Goal: Contribute content

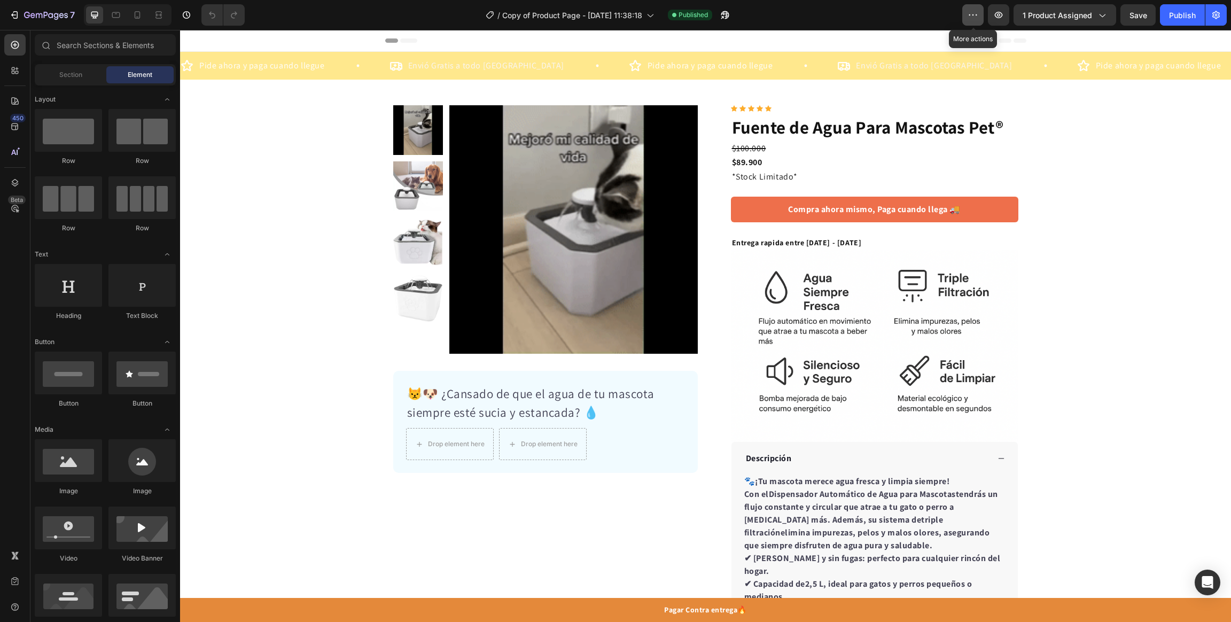
click at [970, 16] on icon "button" at bounding box center [972, 15] width 11 height 11
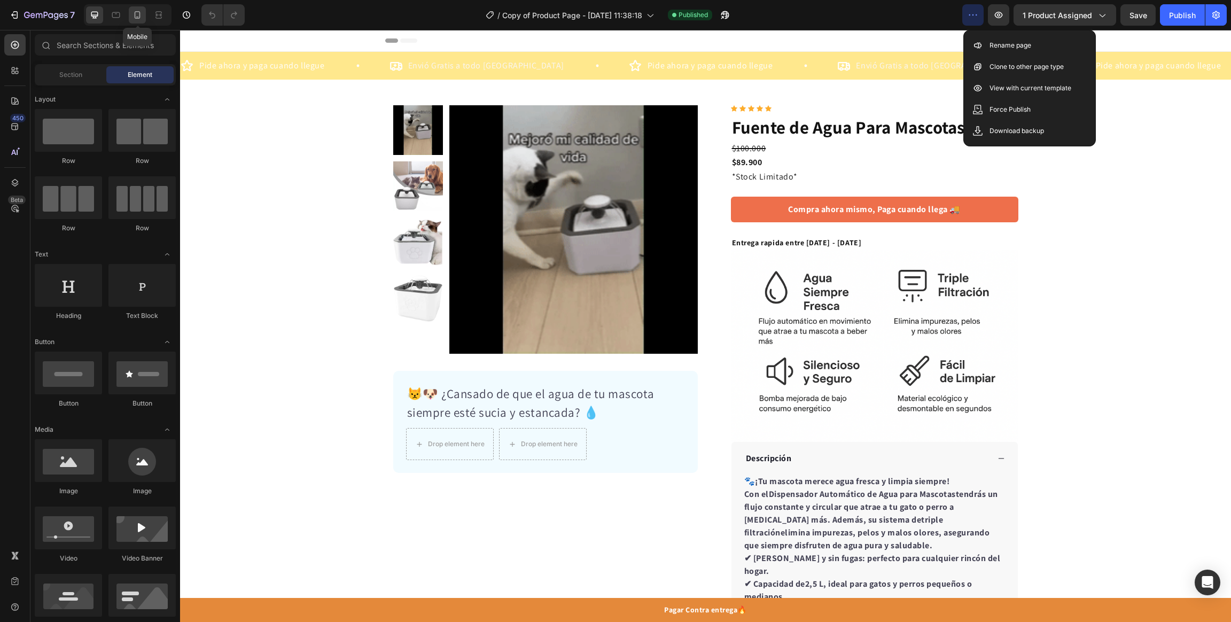
click at [137, 14] on icon at bounding box center [137, 15] width 11 height 11
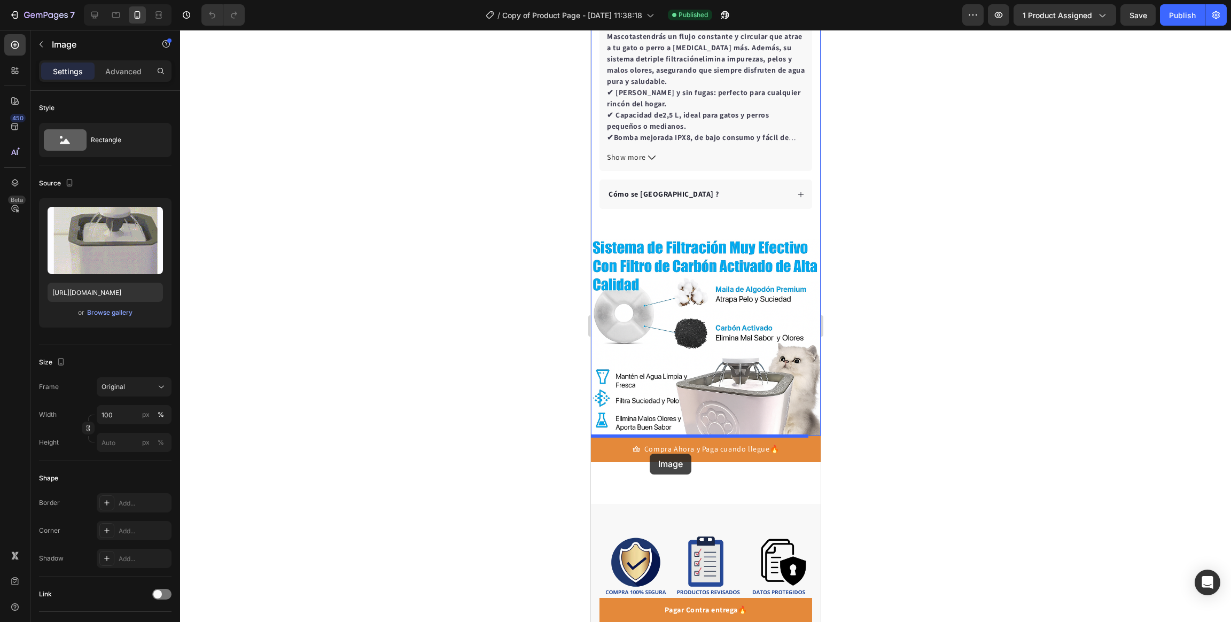
scroll to position [995, 0]
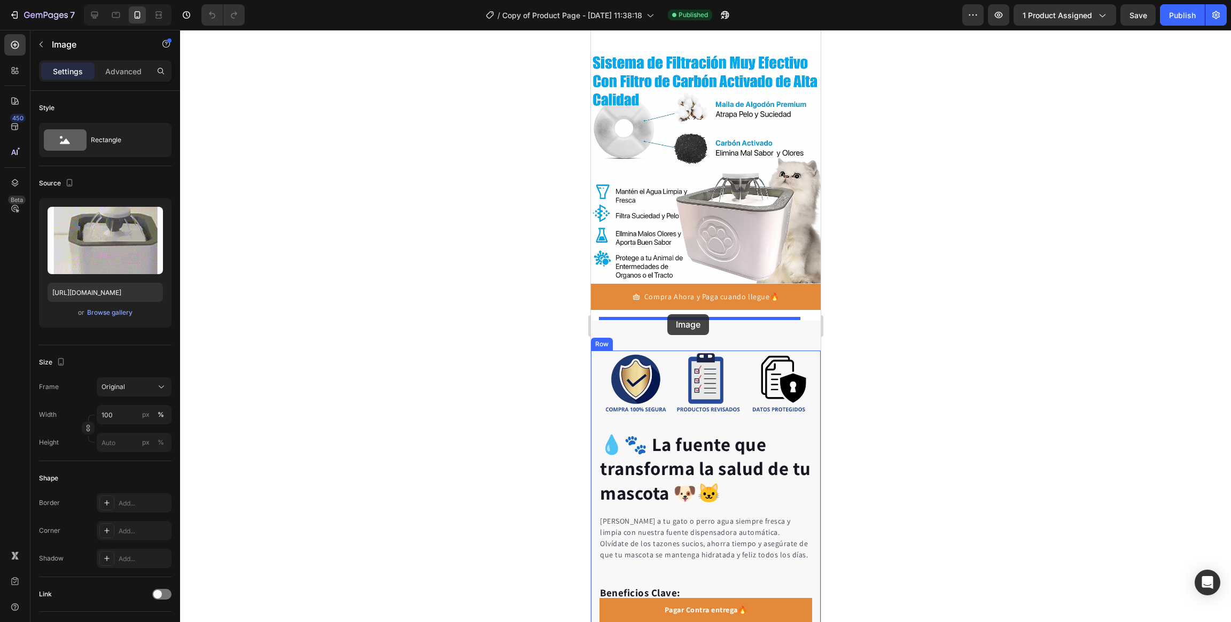
drag, startPoint x: 673, startPoint y: 285, endPoint x: 667, endPoint y: 314, distance: 29.3
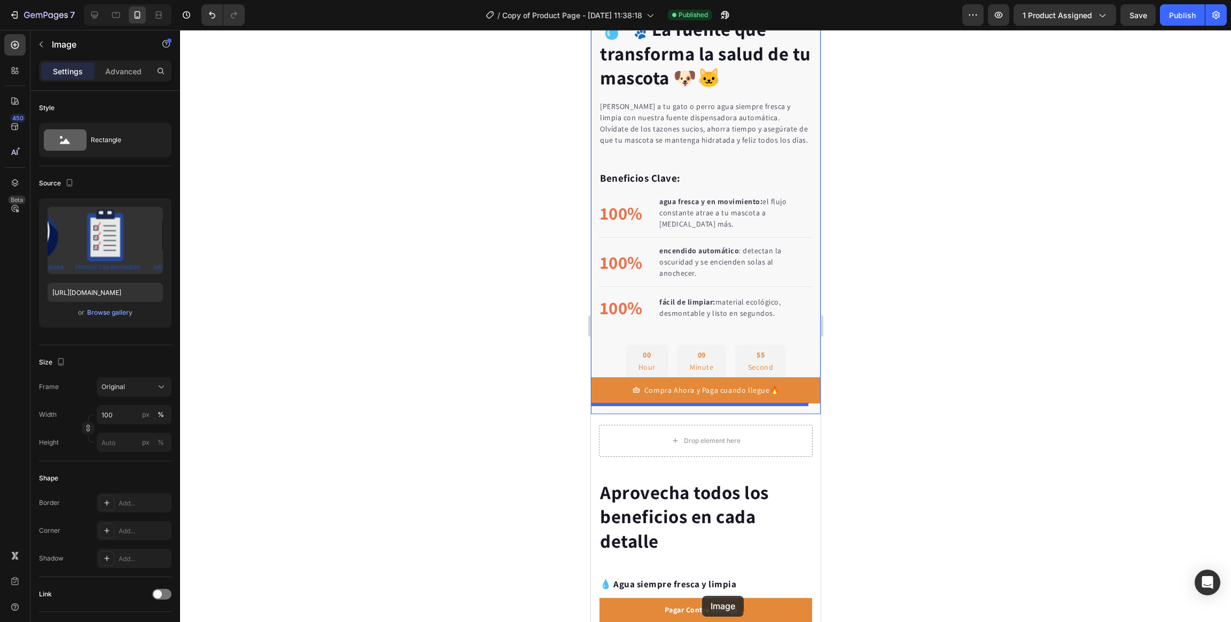
scroll to position [1655, 0]
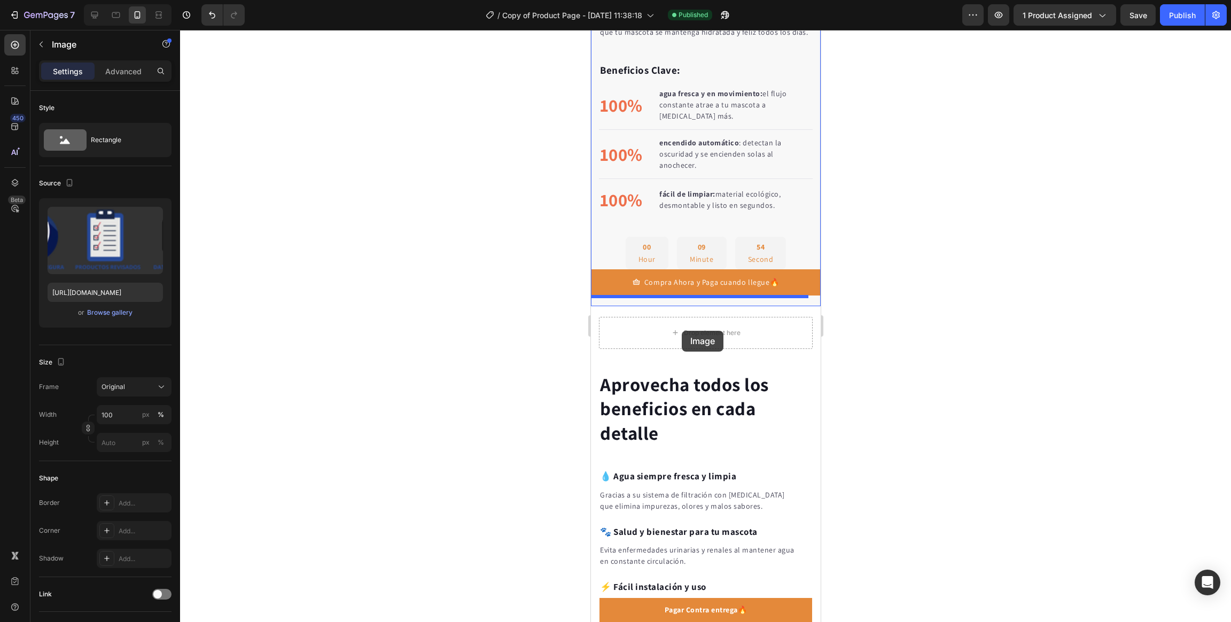
drag, startPoint x: 673, startPoint y: 506, endPoint x: 682, endPoint y: 331, distance: 175.9
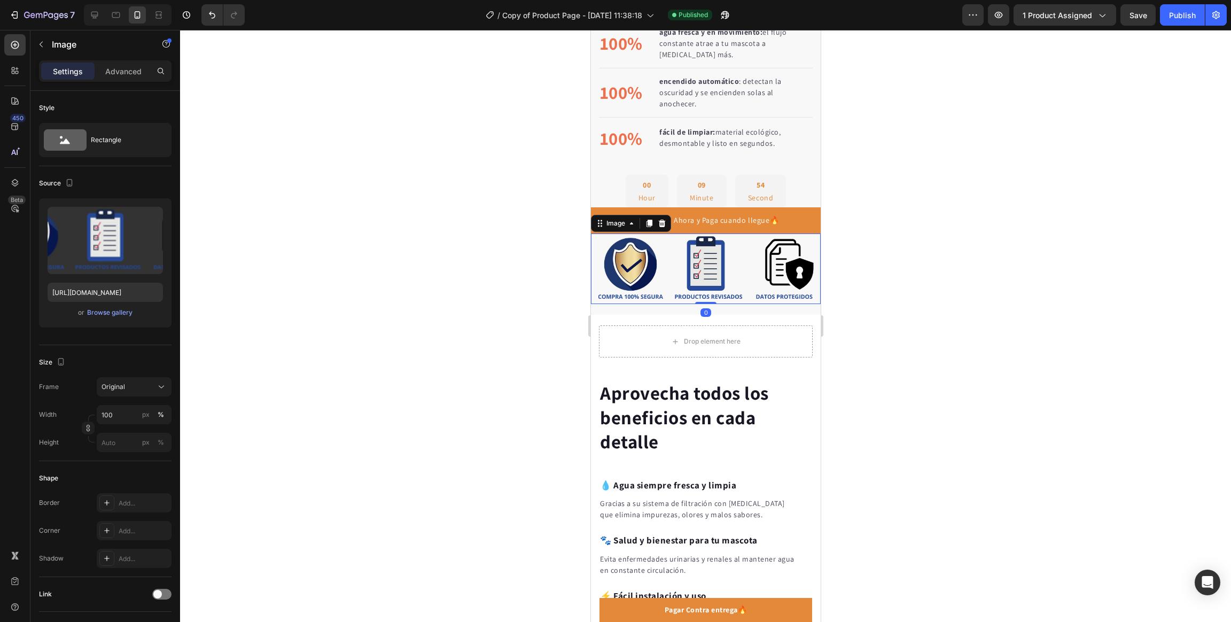
scroll to position [1594, 0]
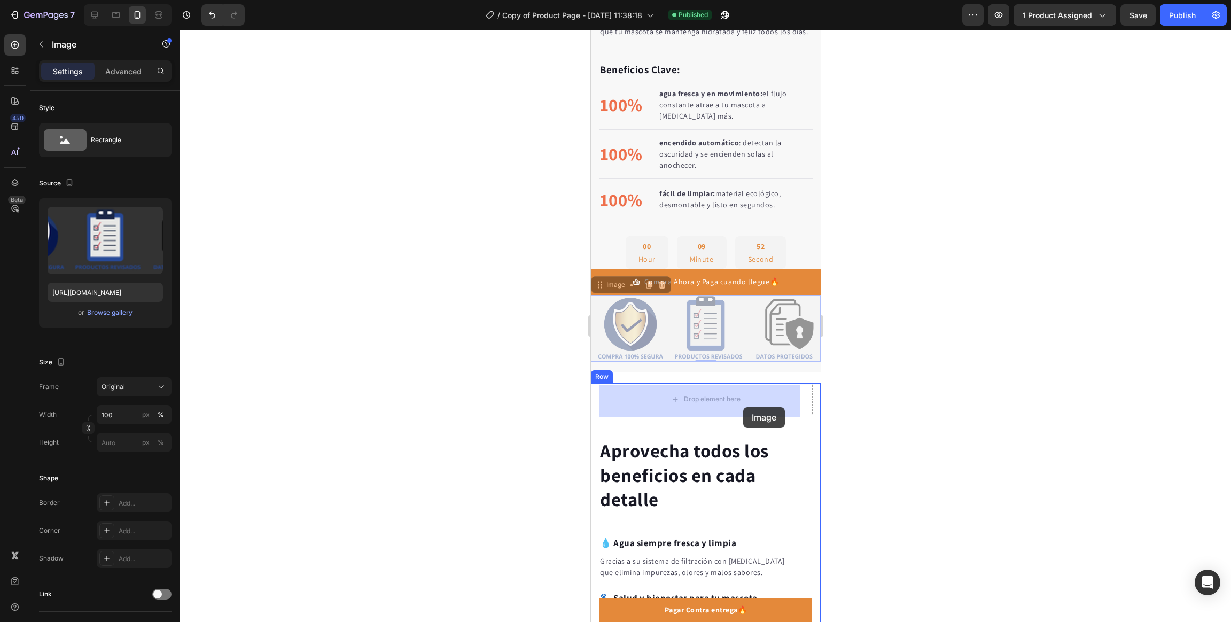
drag, startPoint x: 737, startPoint y: 341, endPoint x: 745, endPoint y: 392, distance: 51.5
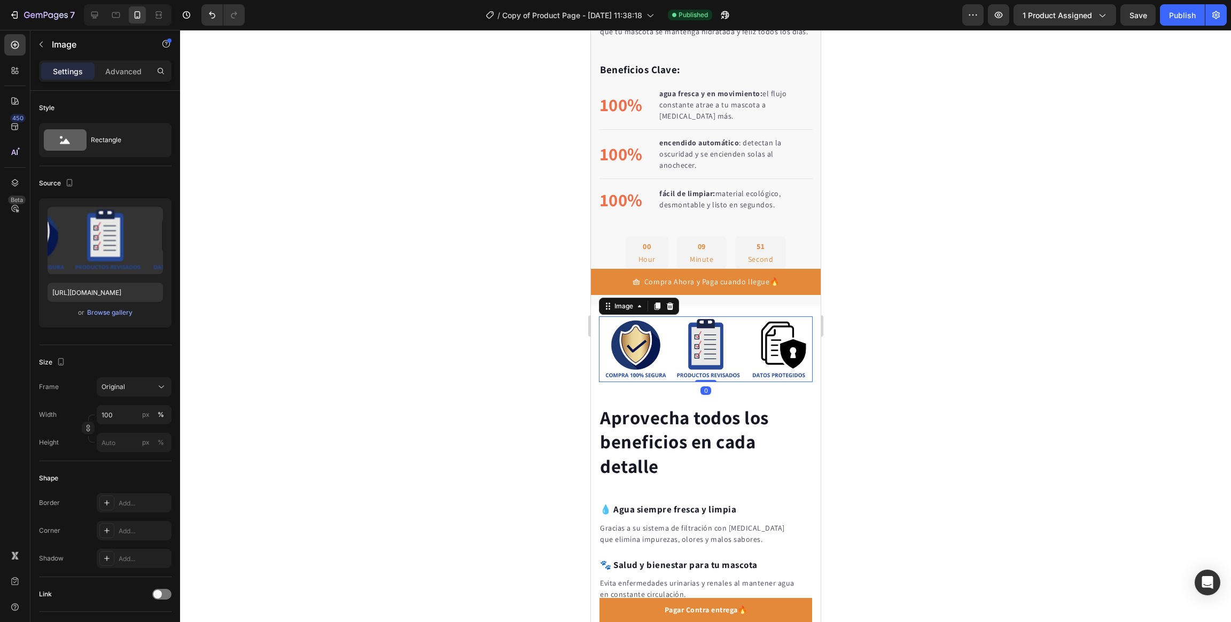
click at [895, 379] on div at bounding box center [705, 326] width 1051 height 592
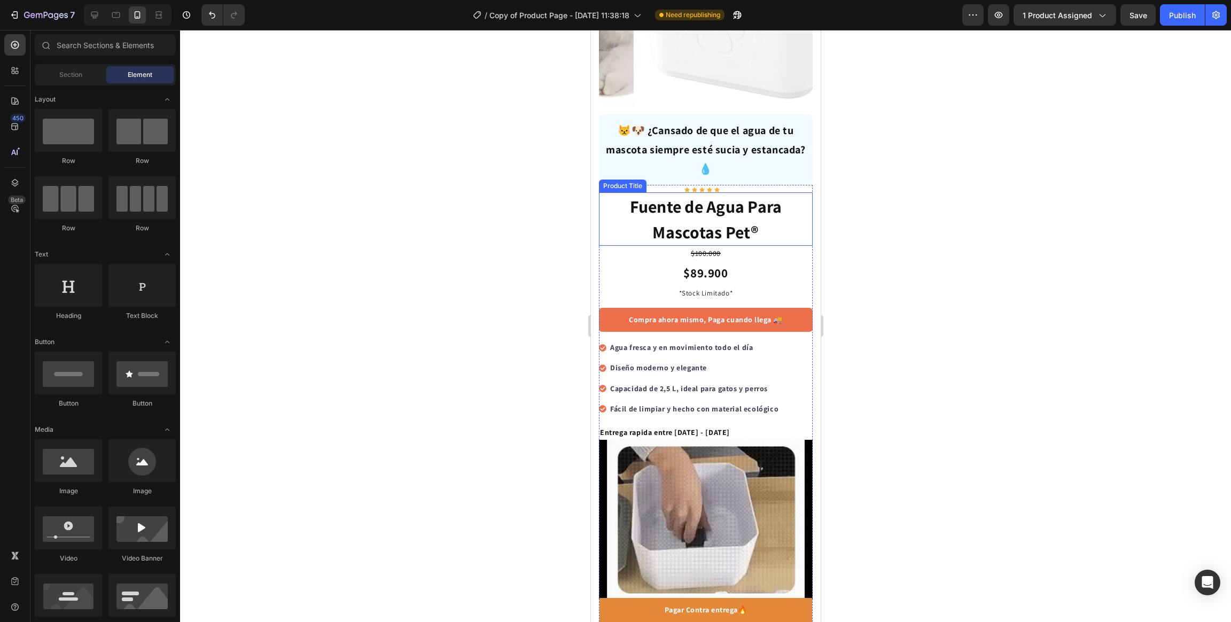
scroll to position [240, 0]
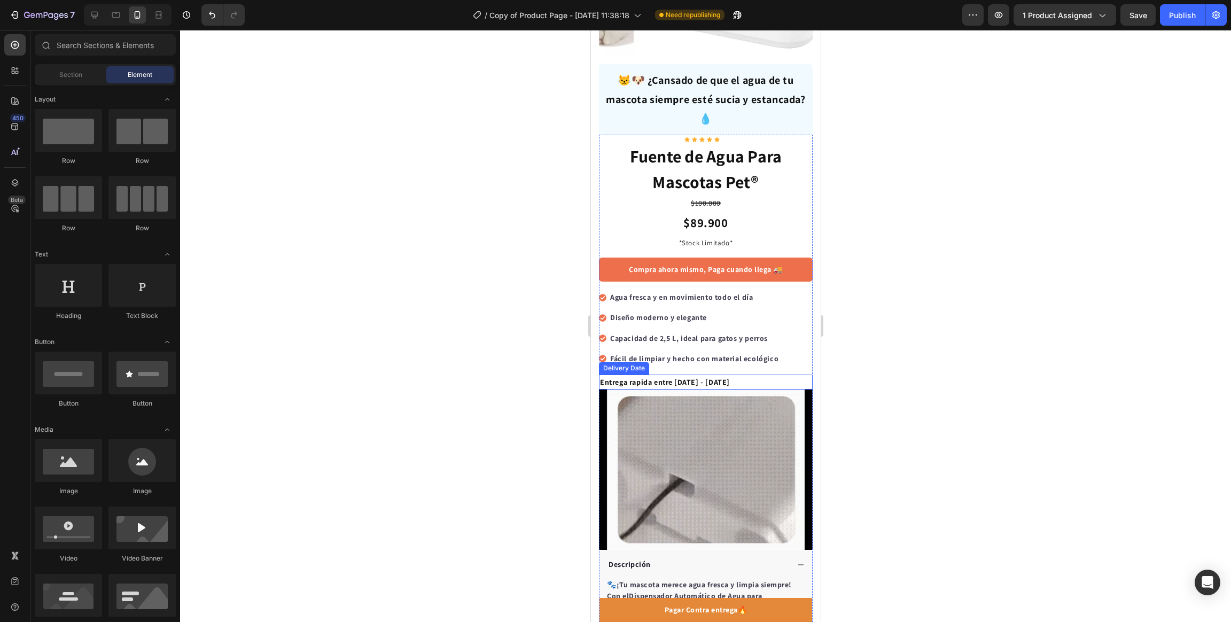
click at [689, 377] on span "[DATE] - [DATE]" at bounding box center [702, 382] width 56 height 10
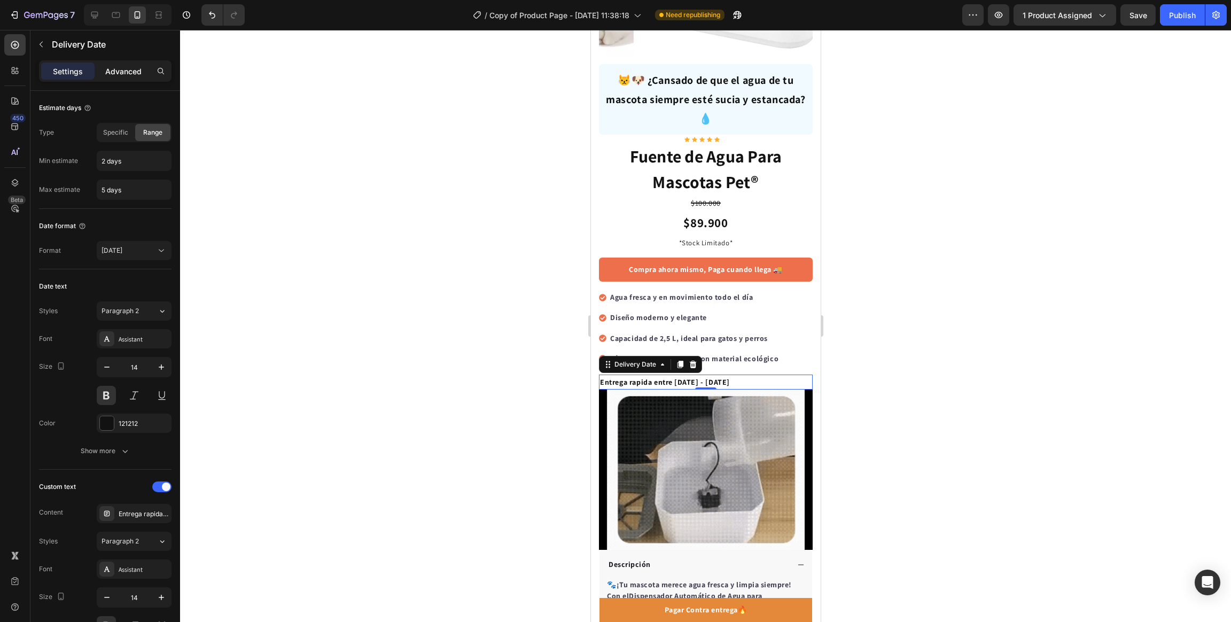
click at [122, 76] on p "Advanced" at bounding box center [123, 71] width 36 height 11
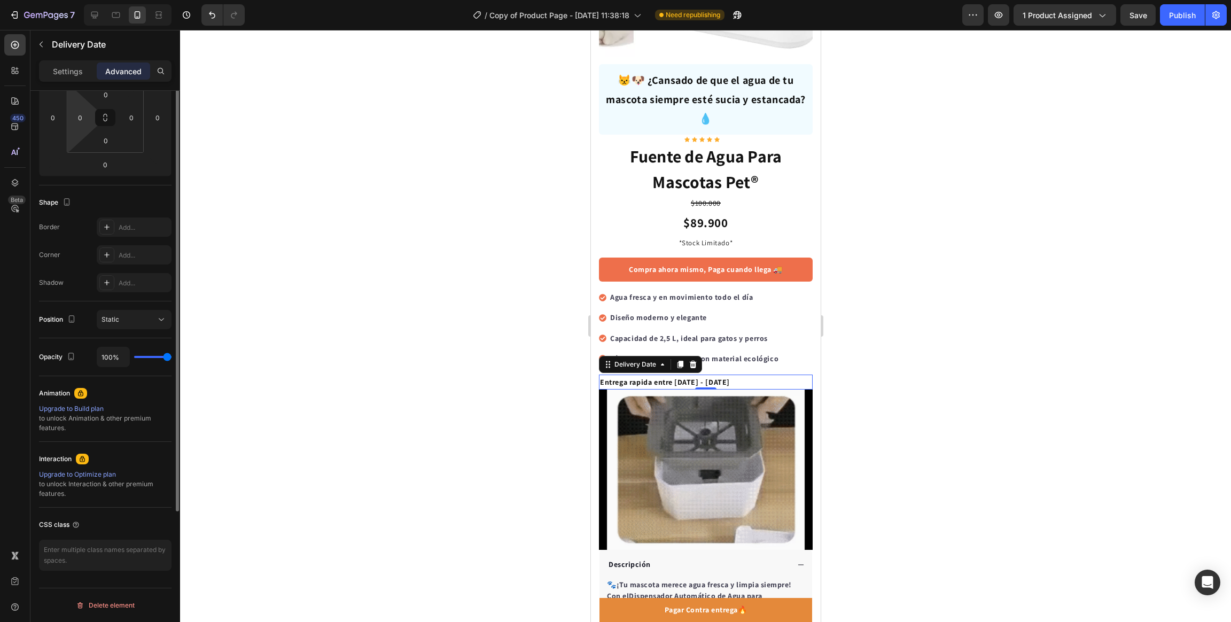
scroll to position [0, 0]
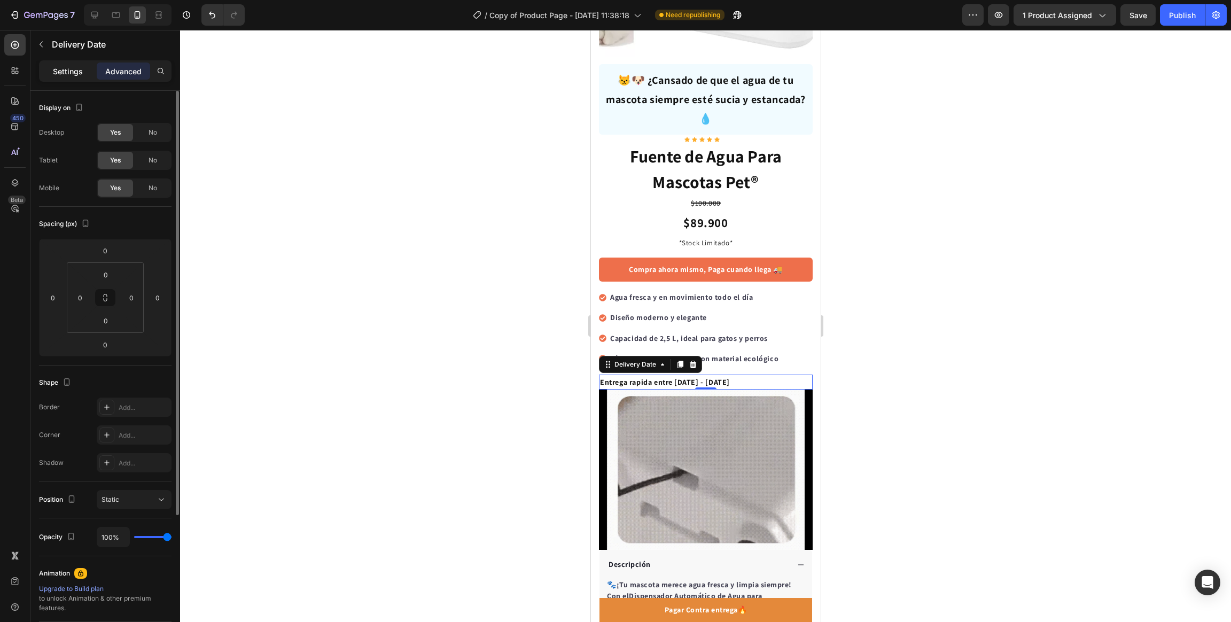
click at [66, 69] on p "Settings" at bounding box center [68, 71] width 30 height 11
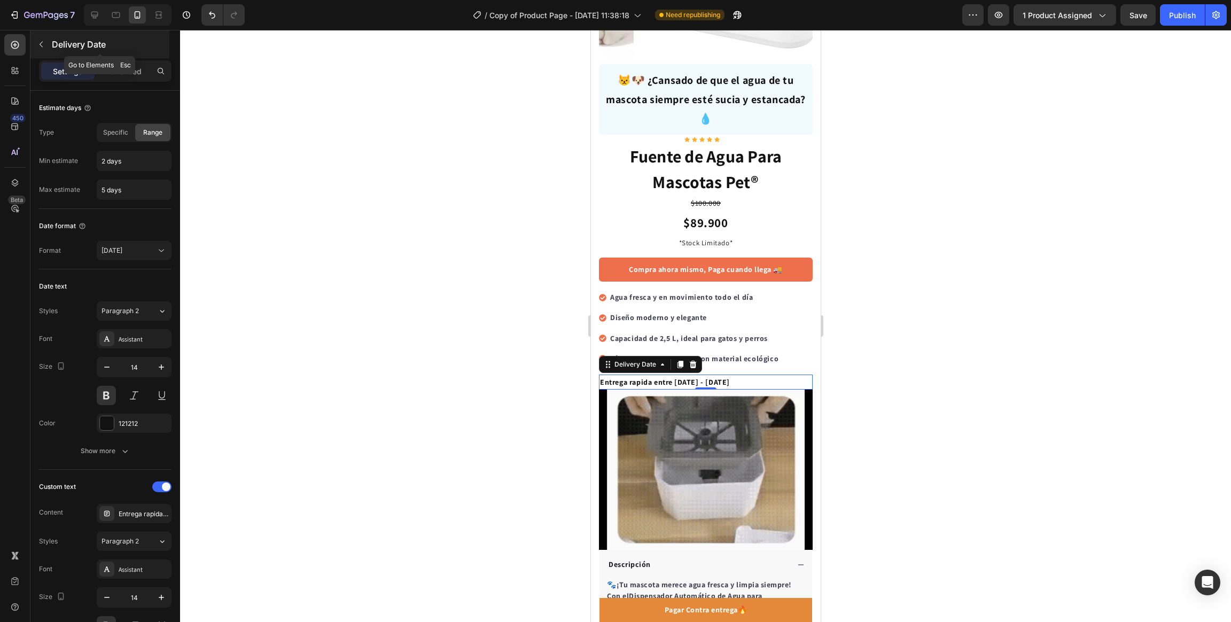
click at [47, 37] on button "button" at bounding box center [41, 44] width 17 height 17
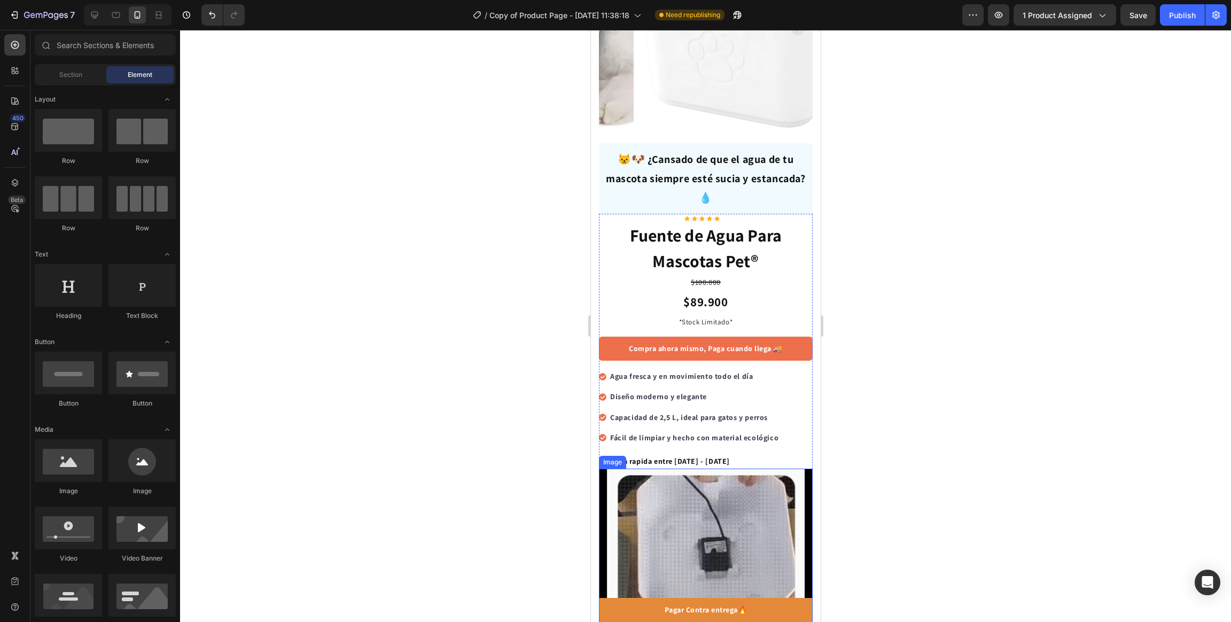
scroll to position [80, 0]
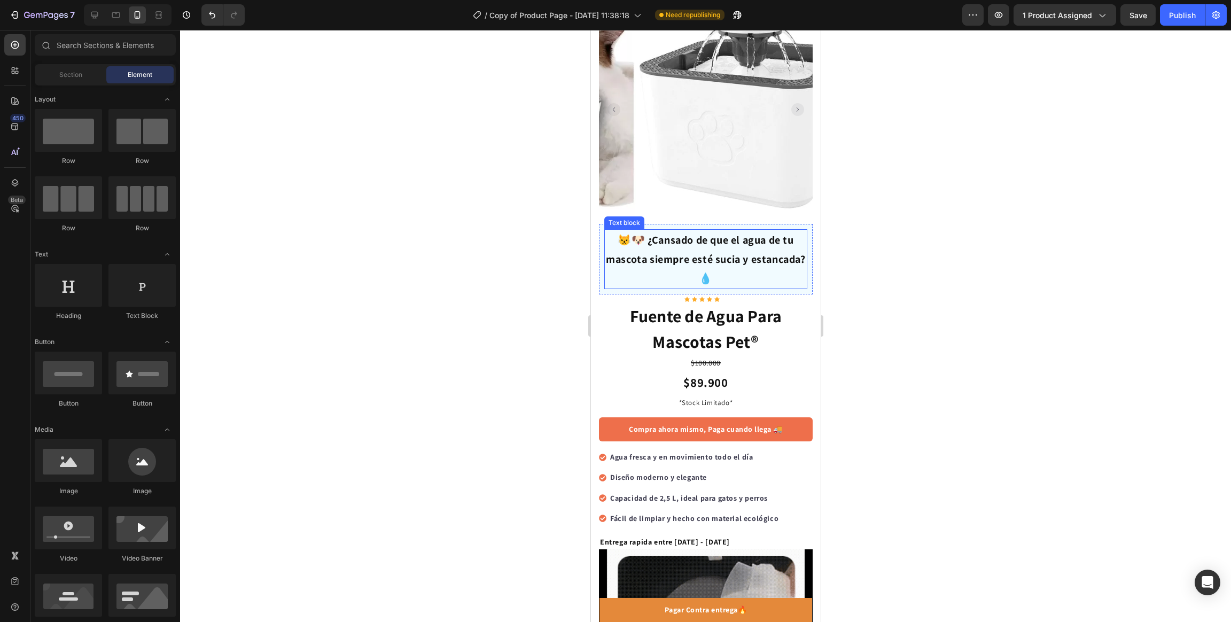
click at [740, 264] on p "😾🐶 ¿Cansado de que el agua de tu mascota siempre esté sucia y estancada? 💧" at bounding box center [705, 259] width 201 height 58
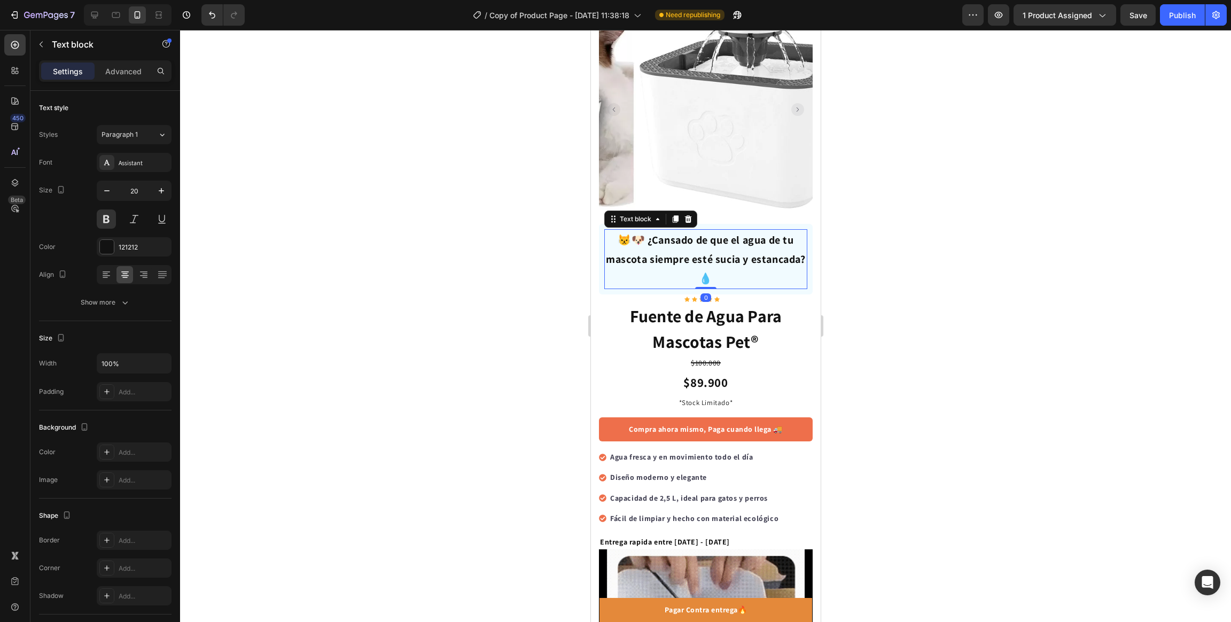
click at [740, 264] on p "😾🐶 ¿Cansado de que el agua de tu mascota siempre esté sucia y estancada? 💧" at bounding box center [705, 259] width 201 height 58
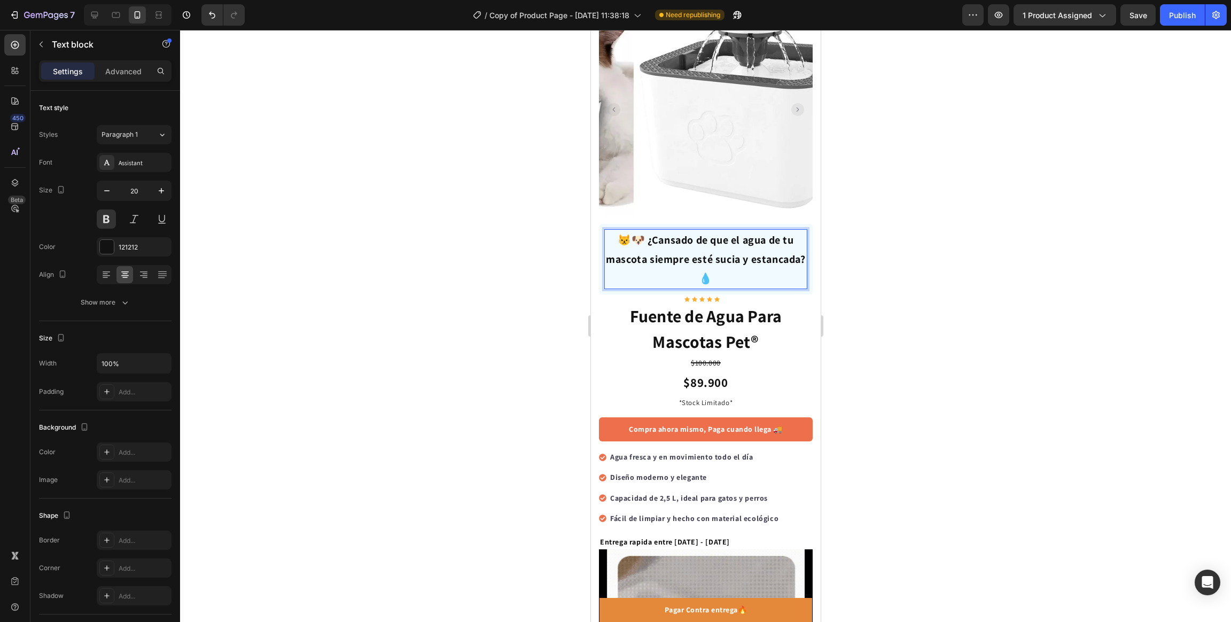
click at [740, 264] on p "😾🐶 ¿Cansado de que el agua de tu mascota siempre esté sucia y estancada? 💧" at bounding box center [705, 259] width 201 height 58
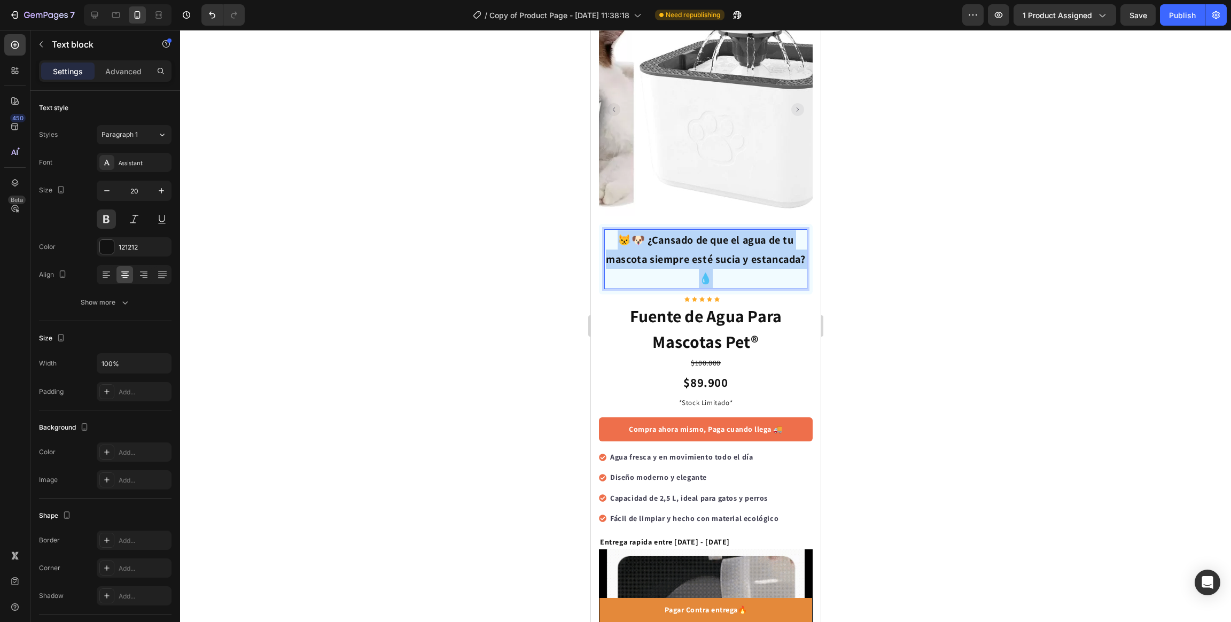
click at [740, 264] on p "😾🐶 ¿Cansado de que el agua de tu mascota siempre esté sucia y estancada? 💧" at bounding box center [705, 259] width 201 height 58
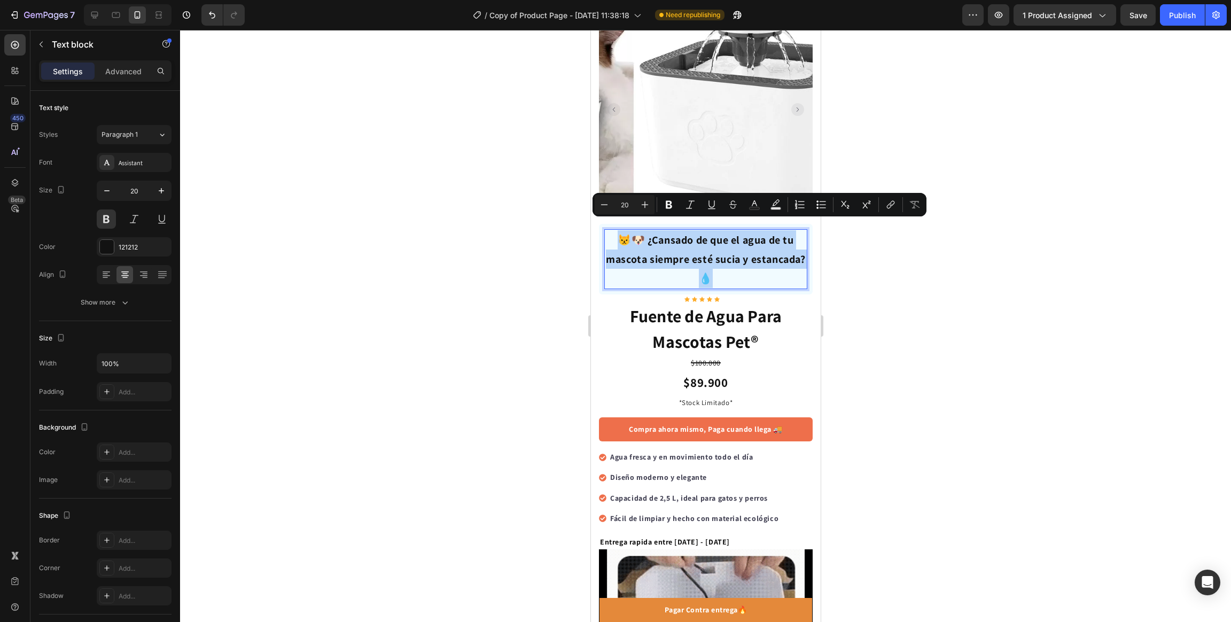
click at [740, 264] on p "😾🐶 ¿Cansado de que el agua de tu mascota siempre esté sucia y estancada? 💧" at bounding box center [705, 259] width 201 height 58
click at [734, 270] on p "😾🐶 ¿Cansado de que el agua de tu mascota siempre esté sucia y estancada? 💧" at bounding box center [705, 259] width 201 height 58
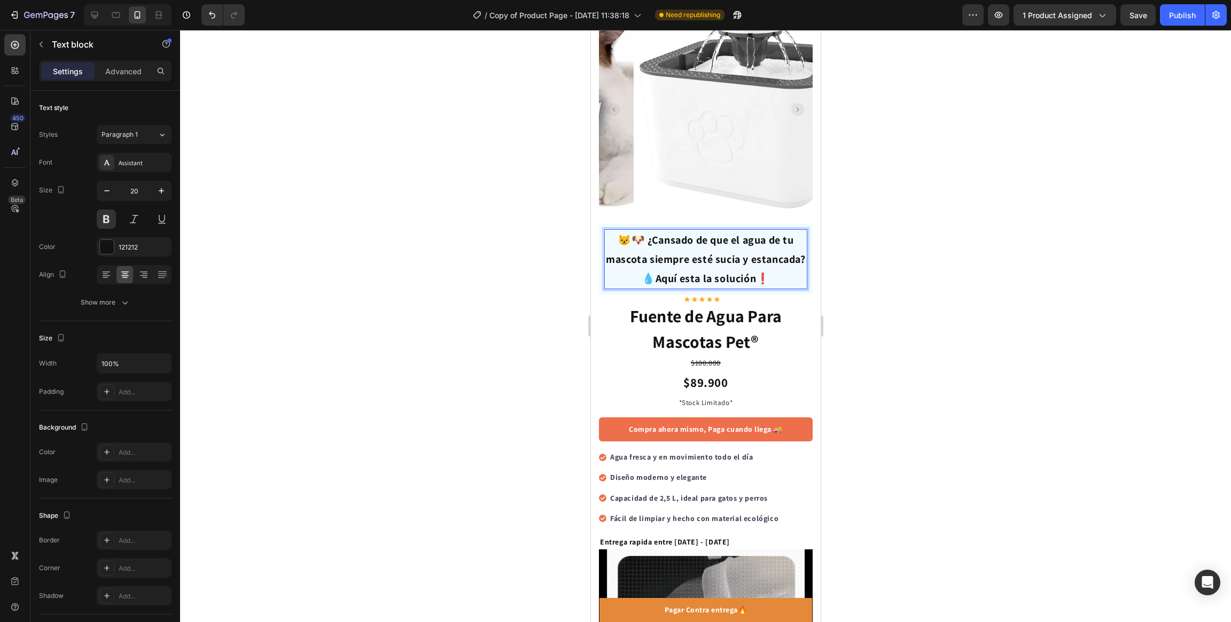
click at [887, 357] on div at bounding box center [705, 326] width 1051 height 592
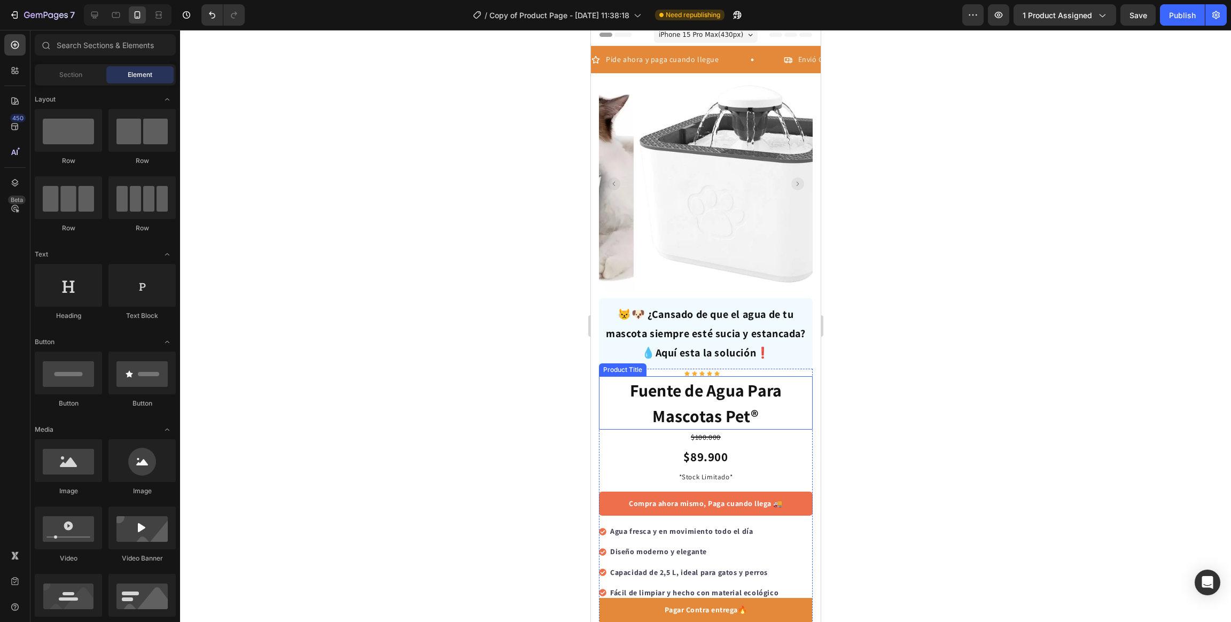
scroll to position [0, 0]
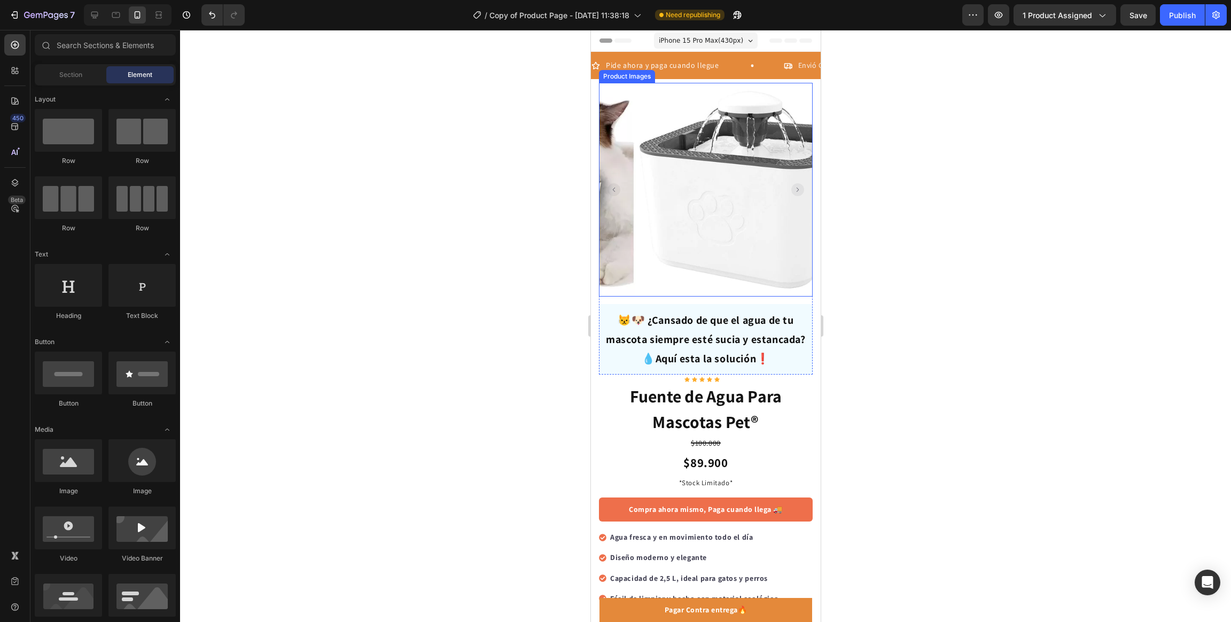
click at [636, 189] on img at bounding box center [743, 190] width 214 height 214
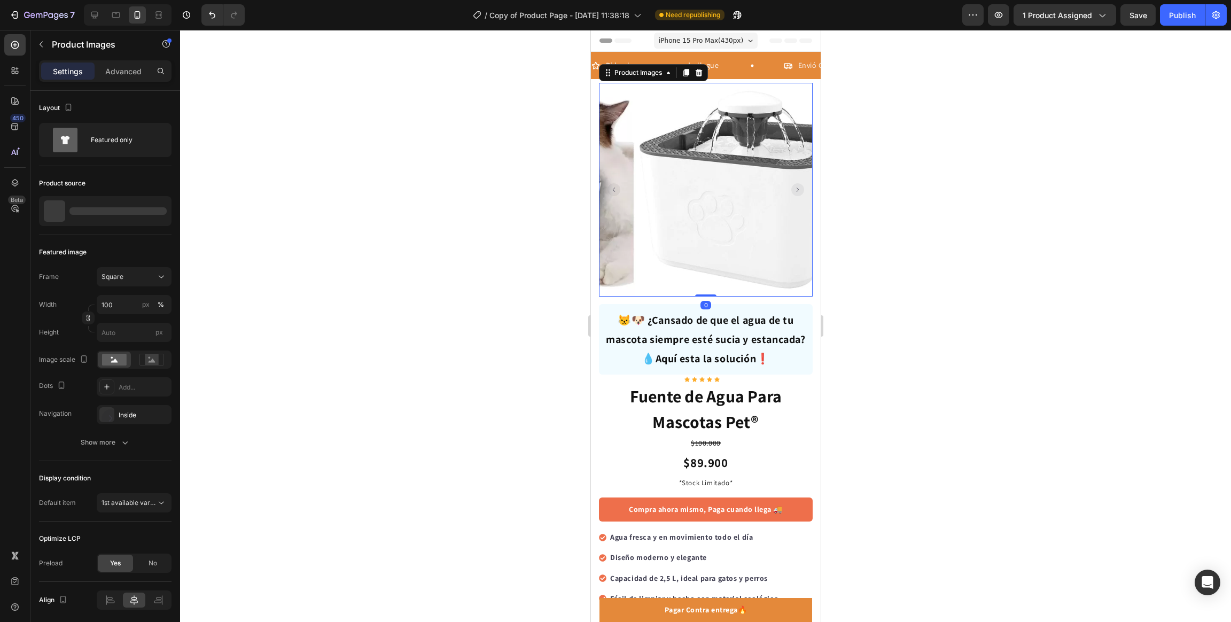
click at [609, 189] on rect "Carousel Back Arrow" at bounding box center [613, 189] width 13 height 13
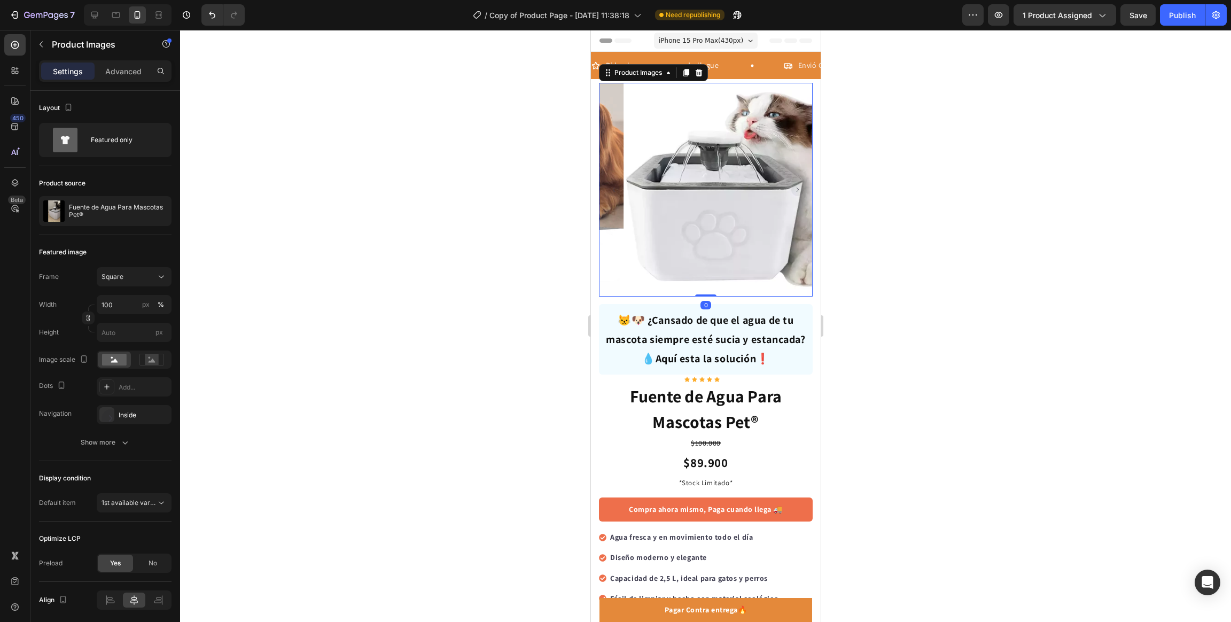
click at [609, 189] on rect "Carousel Back Arrow" at bounding box center [613, 189] width 13 height 13
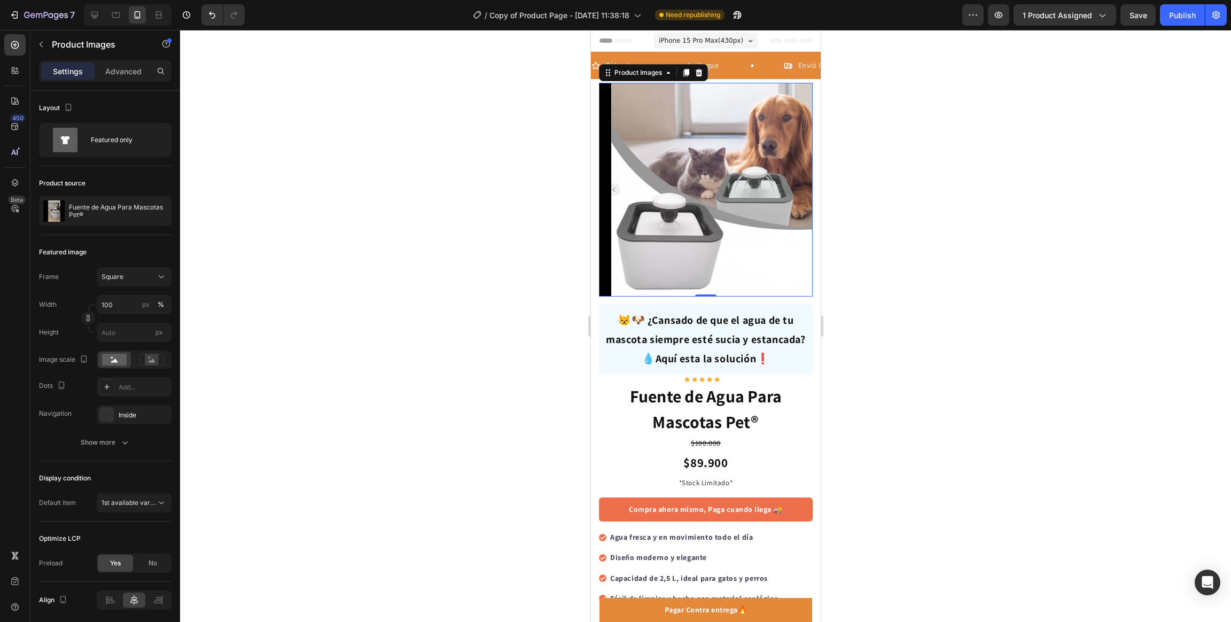
click at [609, 189] on rect "Carousel Back Arrow" at bounding box center [613, 189] width 13 height 13
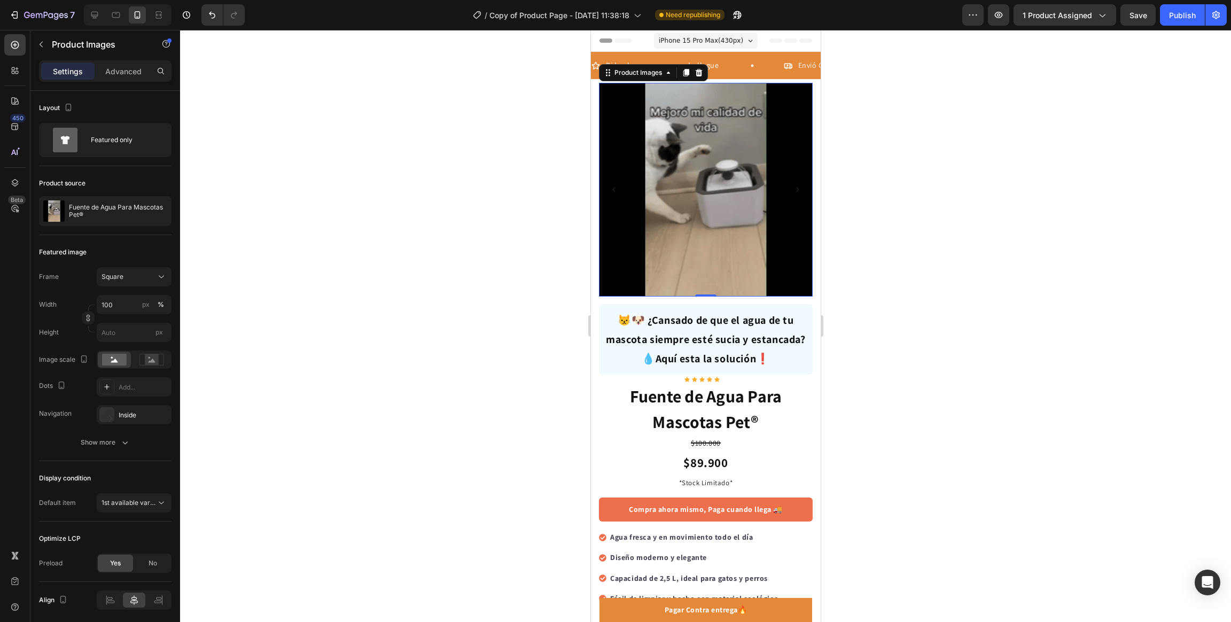
click at [866, 320] on div at bounding box center [705, 326] width 1051 height 592
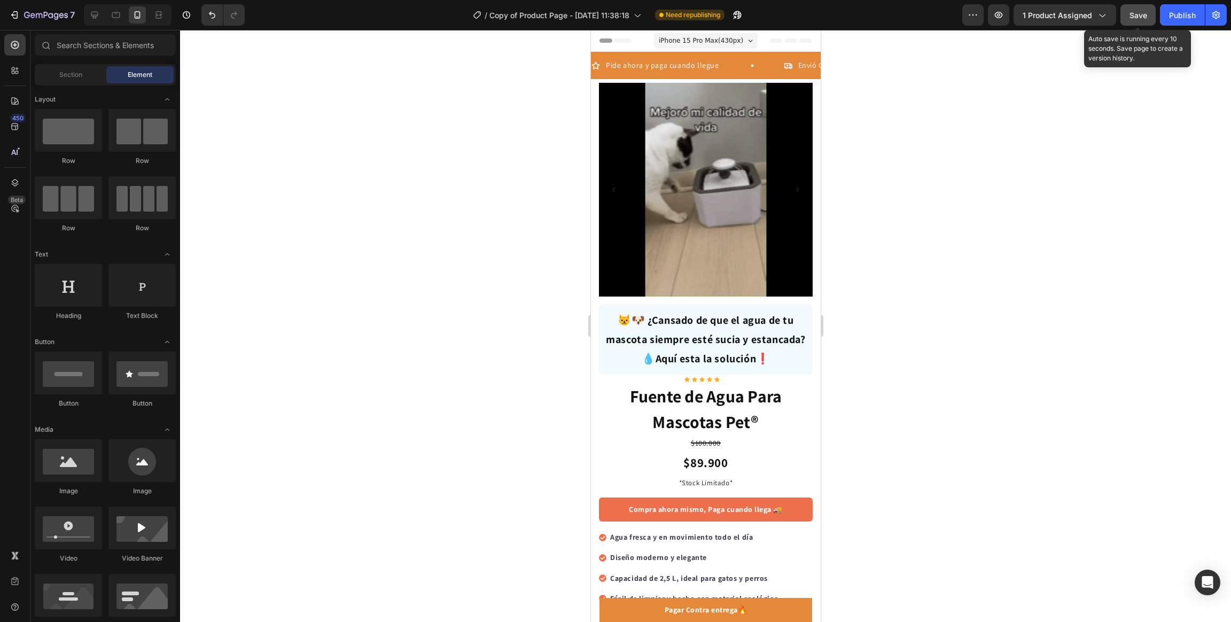
click at [1136, 11] on span "Save" at bounding box center [1138, 15] width 18 height 9
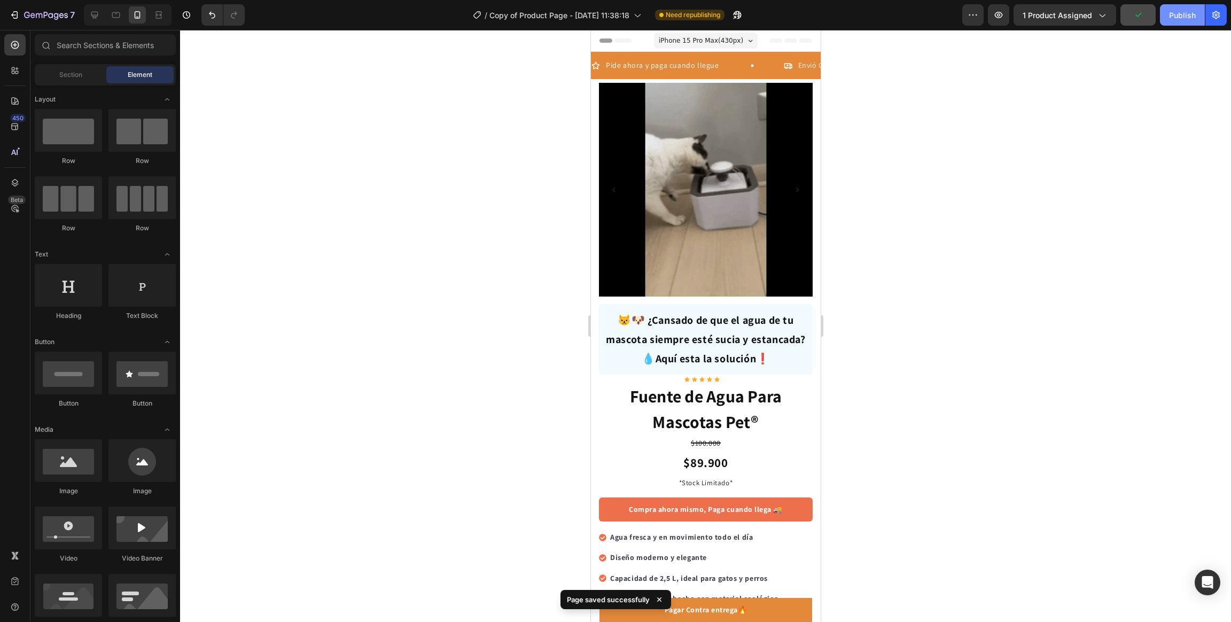
click at [1176, 17] on div "Publish" at bounding box center [1182, 15] width 27 height 11
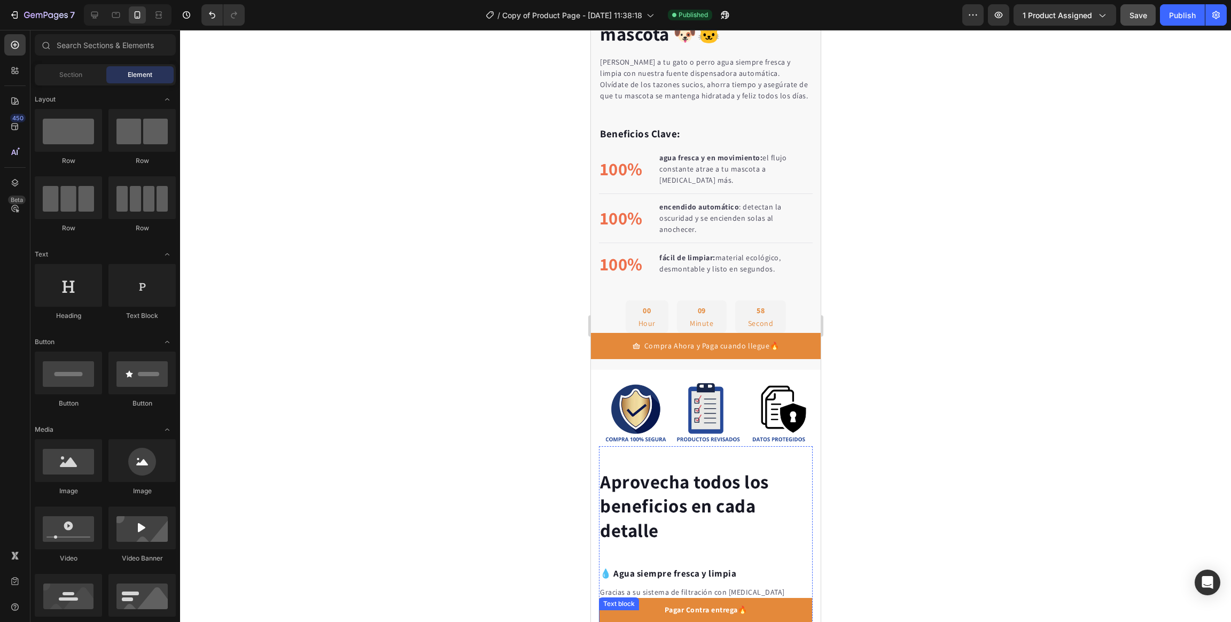
scroll to position [1522, 0]
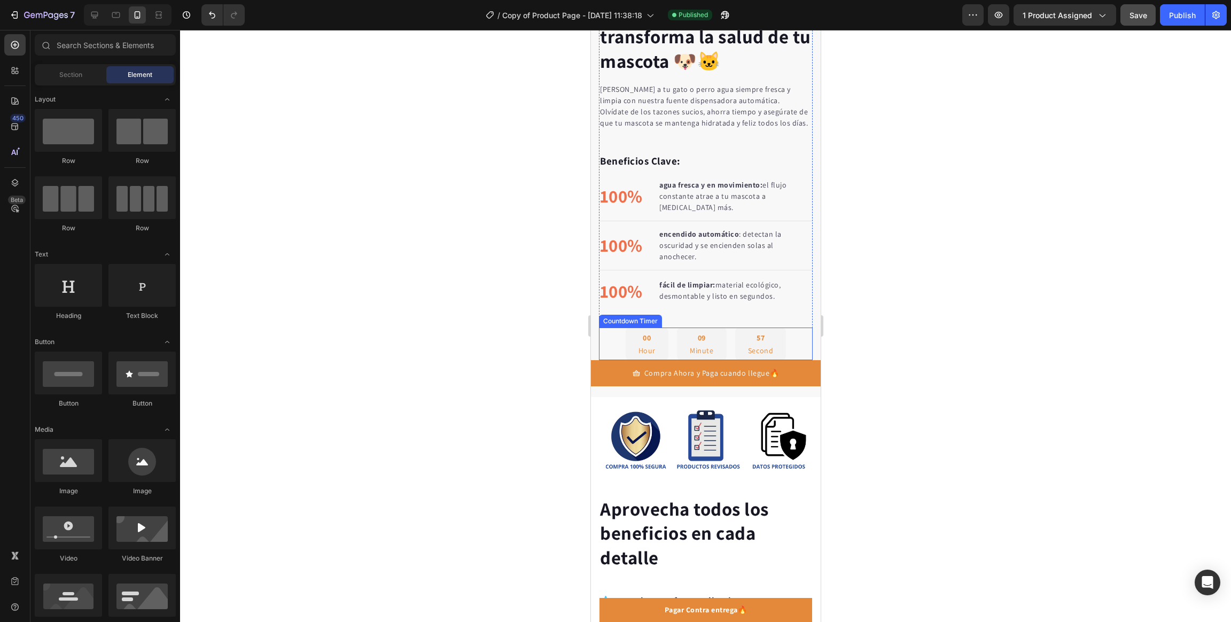
click at [726, 339] on div "00 Hour 09 Minute 57 Second" at bounding box center [705, 343] width 161 height 33
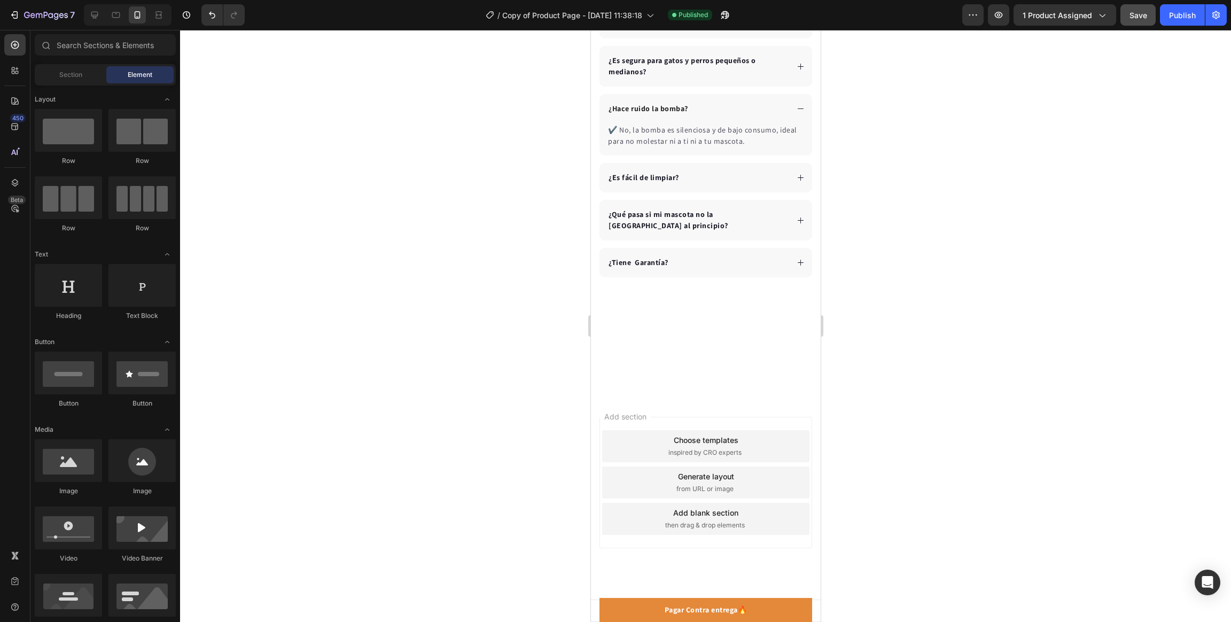
scroll to position [2884, 0]
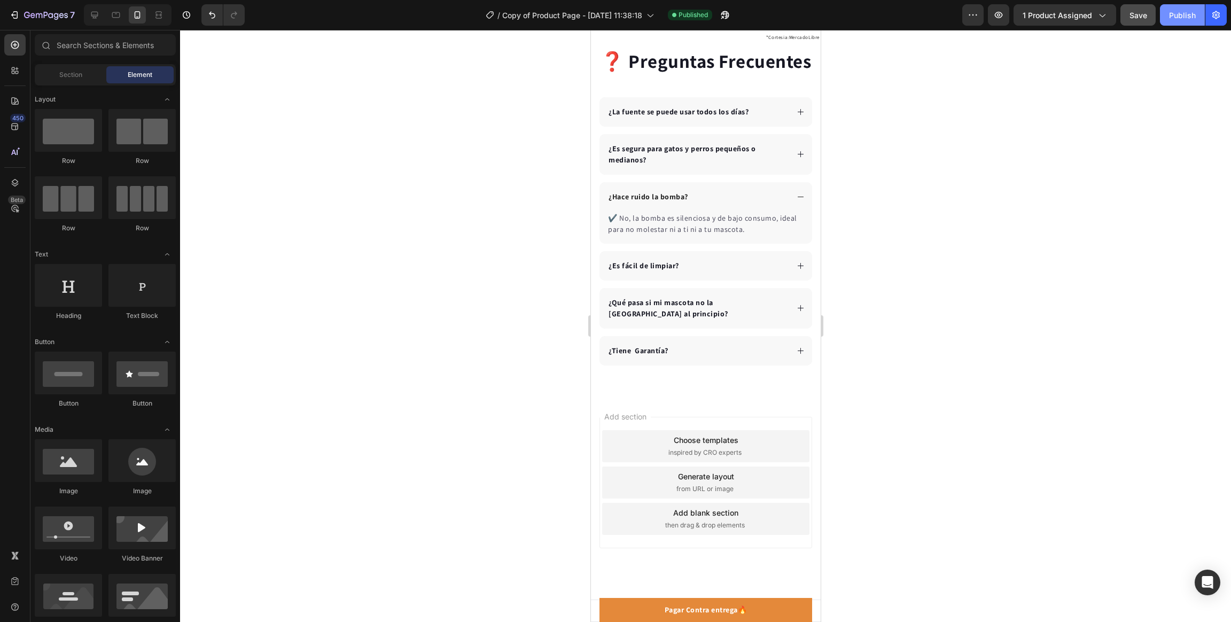
click at [1164, 19] on button "Publish" at bounding box center [1182, 14] width 45 height 21
